Goal: Task Accomplishment & Management: Use online tool/utility

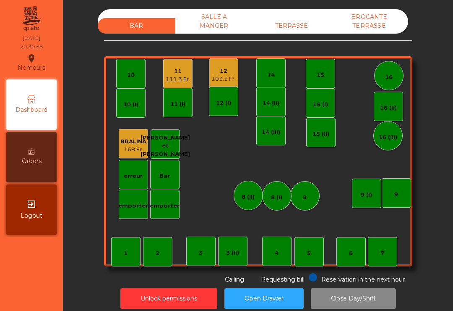
click at [324, 25] on div "TERRASSE" at bounding box center [292, 26] width 78 height 16
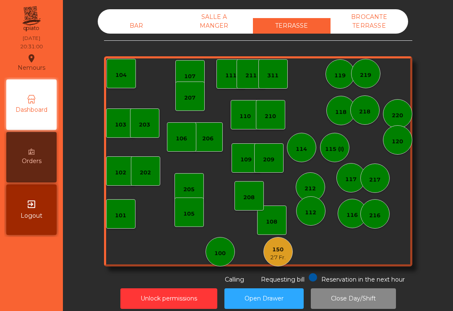
click at [221, 249] on div "100" at bounding box center [220, 253] width 11 height 8
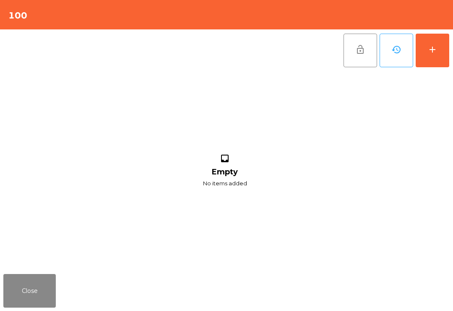
click at [433, 47] on div "add" at bounding box center [433, 49] width 10 height 10
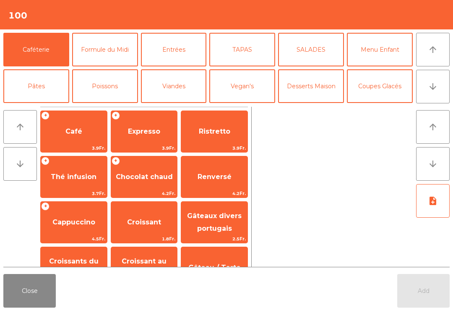
click at [43, 290] on button "Close" at bounding box center [29, 291] width 52 height 34
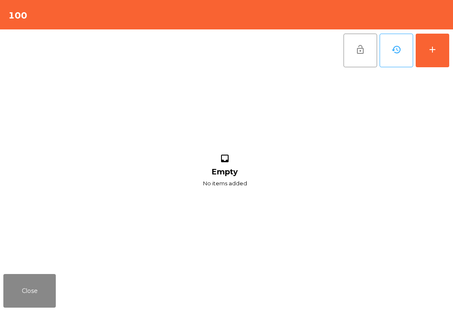
click at [432, 49] on div "add" at bounding box center [433, 49] width 10 height 10
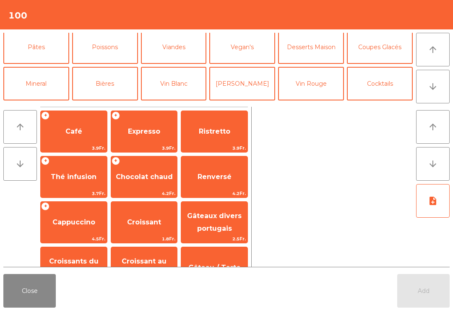
scroll to position [39, 0]
click at [173, 89] on button "Vin Blanc" at bounding box center [174, 83] width 66 height 34
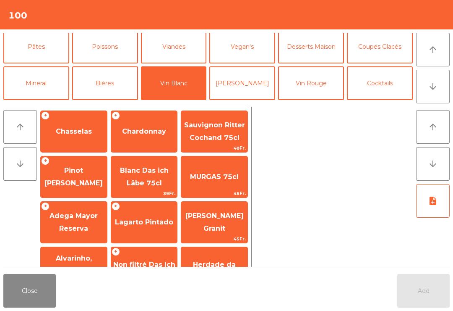
click at [78, 140] on span "Chasselas" at bounding box center [74, 131] width 66 height 23
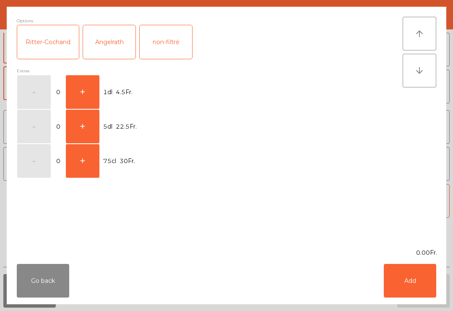
click at [78, 86] on button "+" at bounding box center [83, 92] width 34 height 34
click at [422, 290] on button "Add" at bounding box center [410, 281] width 52 height 34
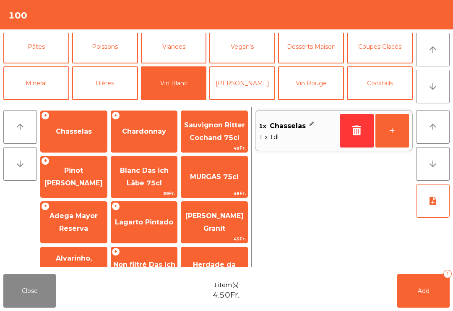
click at [438, 305] on button "Add 1" at bounding box center [424, 291] width 52 height 34
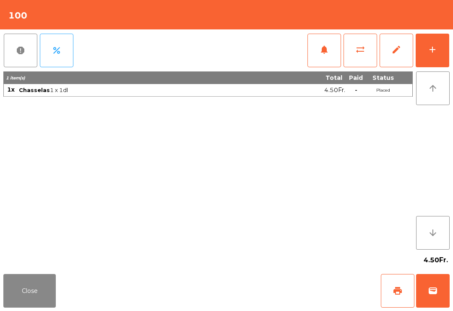
click at [391, 278] on button "print" at bounding box center [398, 291] width 34 height 34
click at [427, 307] on button "wallet" at bounding box center [433, 291] width 34 height 34
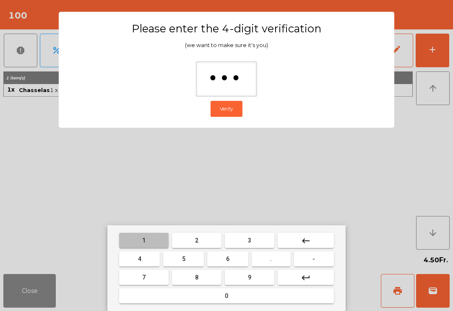
type input "****"
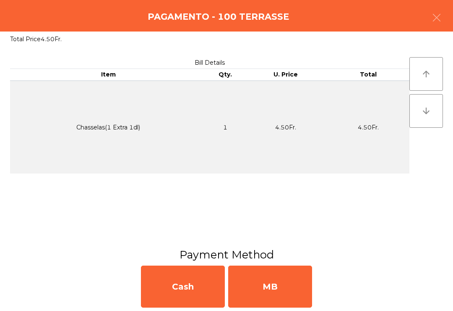
click at [269, 286] on div "MB" at bounding box center [270, 286] width 84 height 42
click at [290, 301] on div "No" at bounding box center [270, 286] width 84 height 42
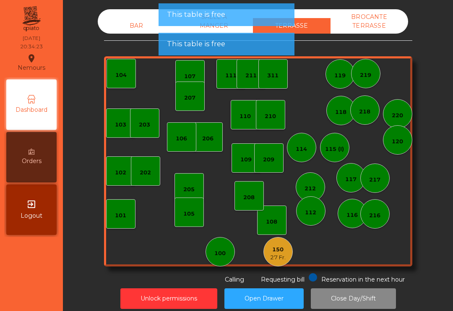
click at [274, 298] on button "Open Drawer" at bounding box center [264, 298] width 79 height 21
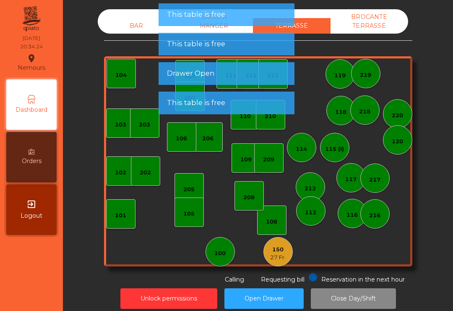
click at [127, 32] on div "BAR" at bounding box center [137, 26] width 78 height 16
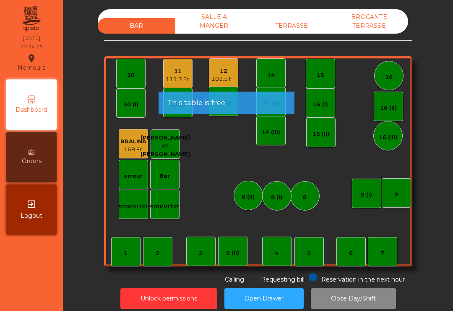
click at [213, 97] on span "This table is free" at bounding box center [196, 102] width 58 height 10
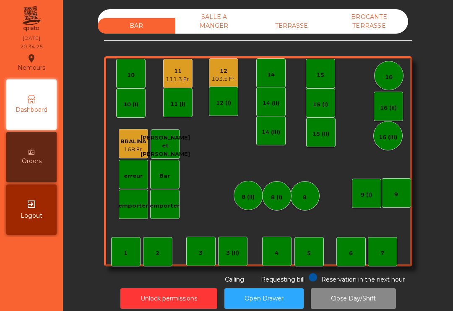
click at [225, 68] on div "12" at bounding box center [224, 71] width 24 height 8
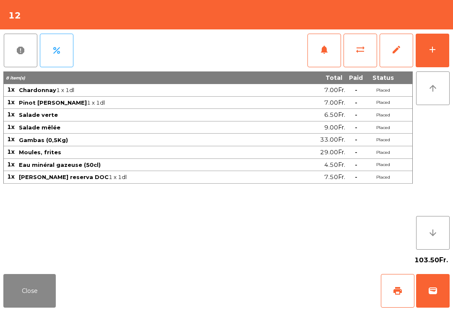
click at [423, 44] on button "add" at bounding box center [433, 51] width 34 height 34
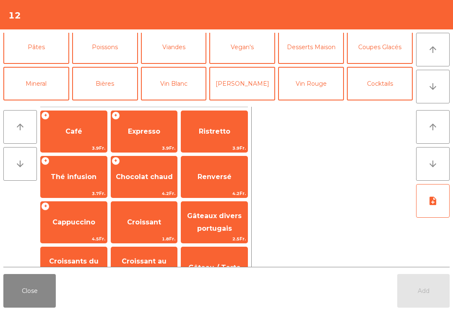
scroll to position [64, 0]
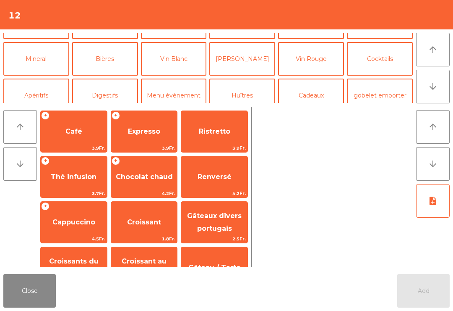
click at [254, 55] on button "[PERSON_NAME]" at bounding box center [242, 59] width 66 height 34
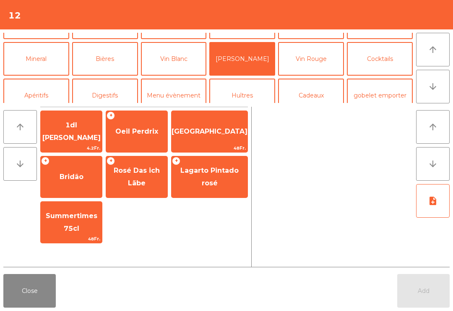
click at [322, 74] on button "Vin Rouge" at bounding box center [311, 59] width 66 height 34
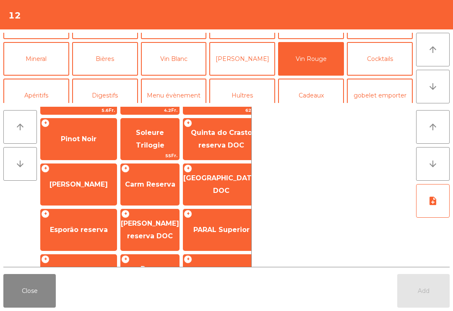
scroll to position [70, 0]
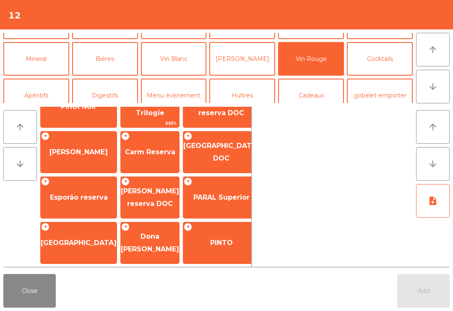
click at [154, 197] on span "[PERSON_NAME] reserva DOC" at bounding box center [150, 198] width 58 height 36
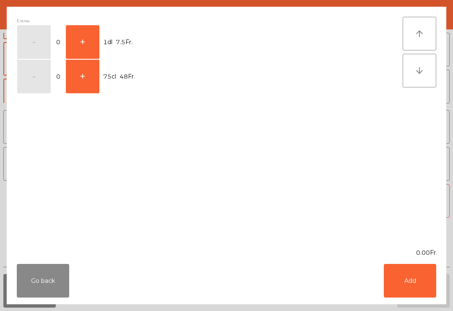
click at [99, 35] on button "+" at bounding box center [83, 42] width 34 height 34
click at [396, 273] on button "Add" at bounding box center [410, 281] width 52 height 34
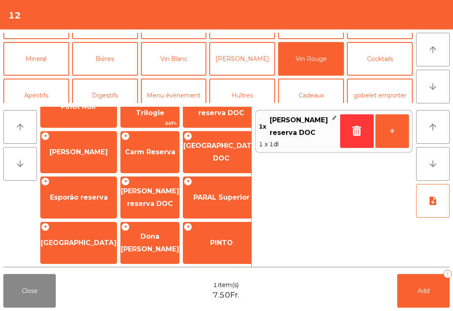
click at [416, 291] on button "Add 1" at bounding box center [424, 291] width 52 height 34
